Goal: Transaction & Acquisition: Purchase product/service

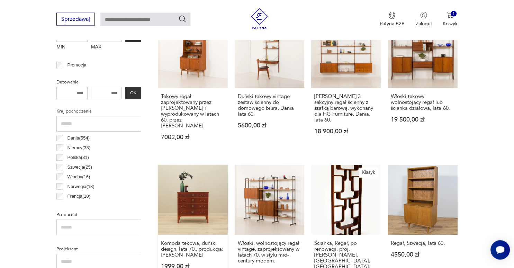
scroll to position [183, 0]
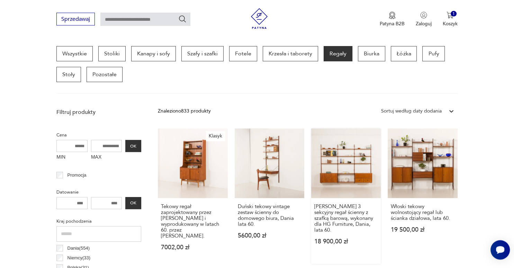
click at [377, 169] on link "[PERSON_NAME] 3 sekcyjny regał ścienny z szafką barową, wykonany dla HG Furnitu…" at bounding box center [346, 195] width 70 height 135
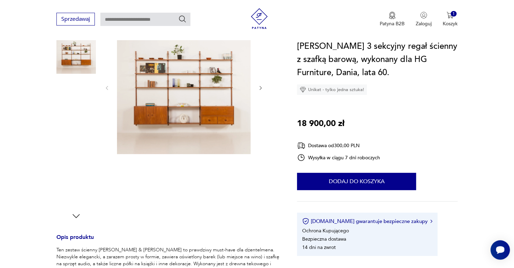
scroll to position [73, 0]
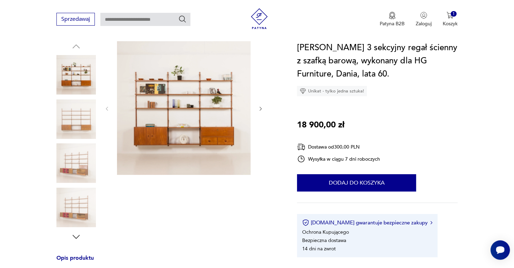
click at [70, 213] on img at bounding box center [75, 207] width 39 height 39
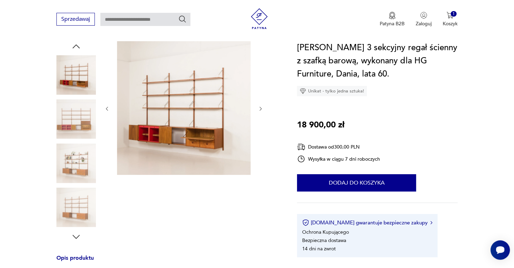
click at [262, 109] on icon "button" at bounding box center [261, 109] width 6 height 6
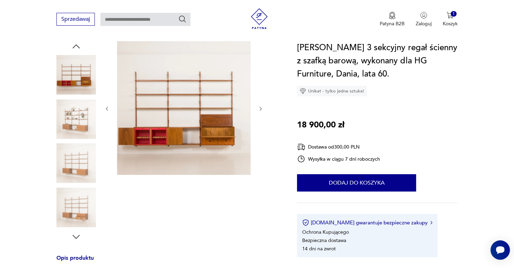
click at [262, 109] on icon "button" at bounding box center [261, 109] width 6 height 6
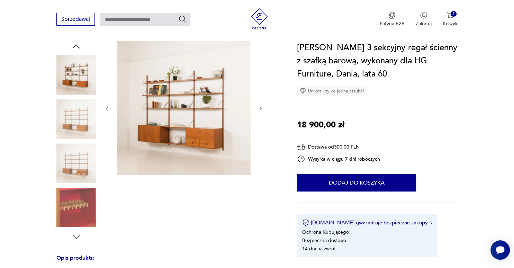
click at [222, 106] on img at bounding box center [184, 108] width 134 height 134
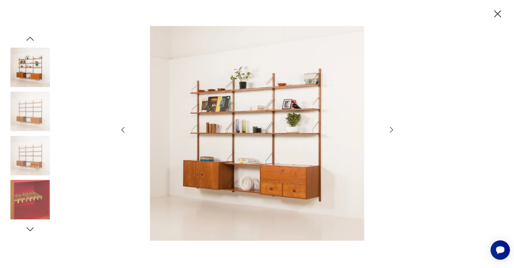
click at [393, 128] on icon "button" at bounding box center [391, 130] width 8 height 8
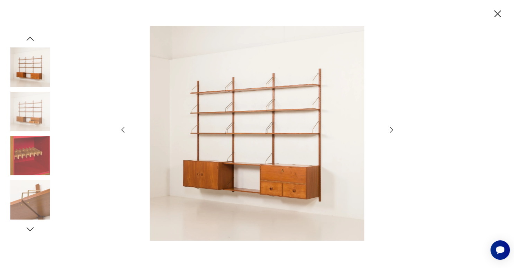
click at [393, 128] on icon "button" at bounding box center [391, 130] width 8 height 8
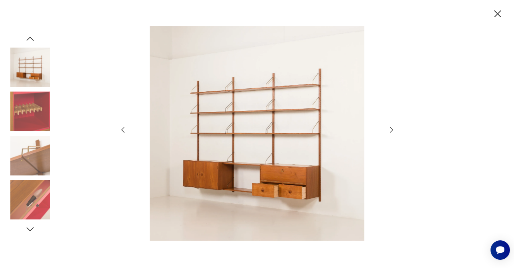
click at [393, 128] on icon "button" at bounding box center [391, 130] width 8 height 8
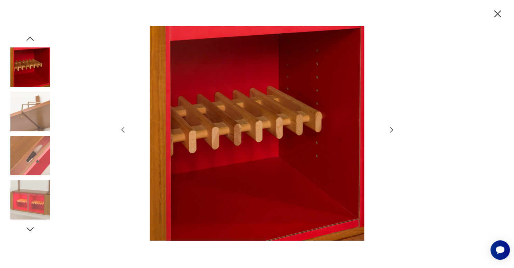
click at [393, 128] on icon "button" at bounding box center [391, 130] width 8 height 8
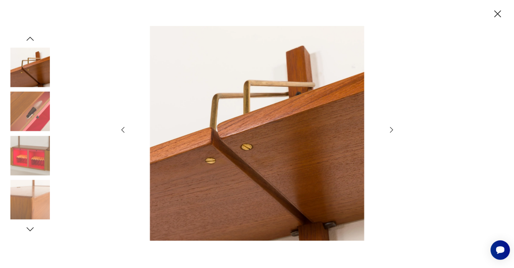
click at [393, 128] on icon "button" at bounding box center [391, 130] width 8 height 8
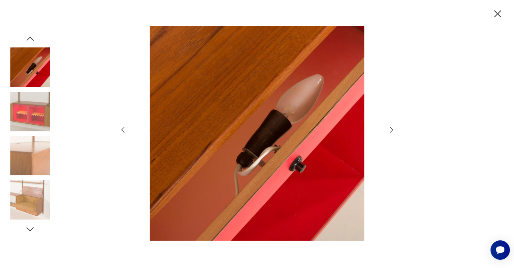
click at [393, 128] on icon "button" at bounding box center [391, 130] width 8 height 8
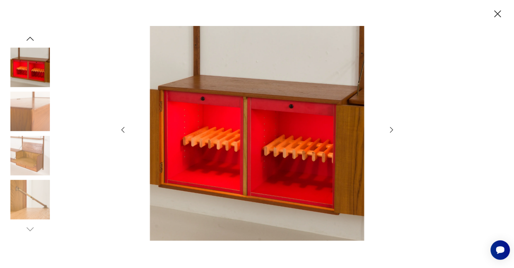
click at [393, 128] on icon "button" at bounding box center [391, 130] width 8 height 8
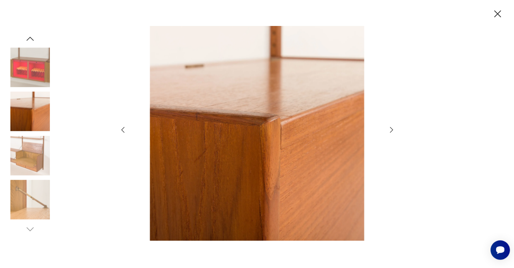
click at [393, 128] on icon "button" at bounding box center [391, 130] width 8 height 8
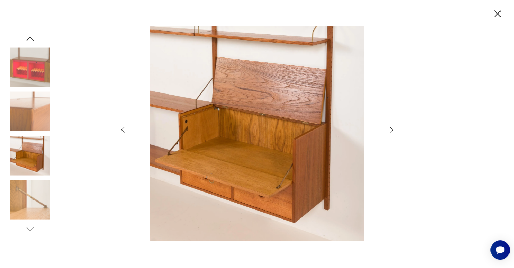
click at [393, 128] on icon "button" at bounding box center [391, 130] width 8 height 8
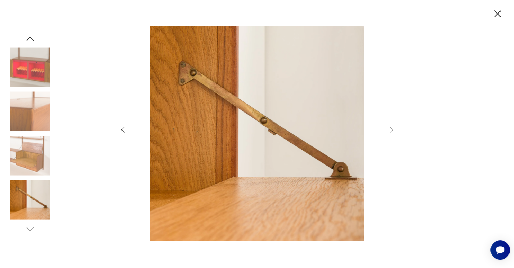
click at [498, 11] on icon "button" at bounding box center [498, 14] width 12 height 12
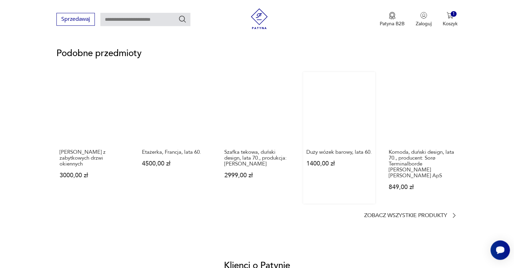
scroll to position [548, 0]
